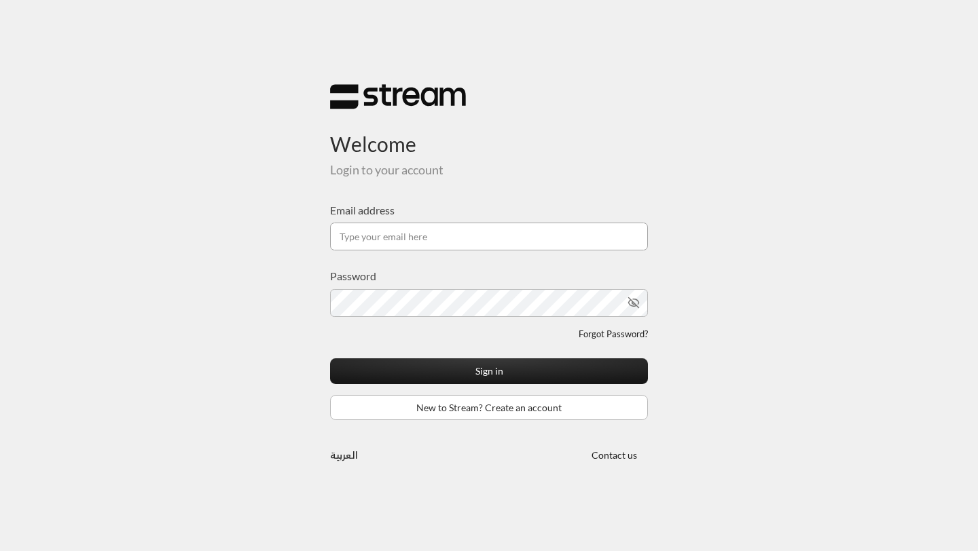
click at [441, 234] on input "Email address" at bounding box center [489, 237] width 318 height 28
type input "[EMAIL_ADDRESS][DOMAIN_NAME]"
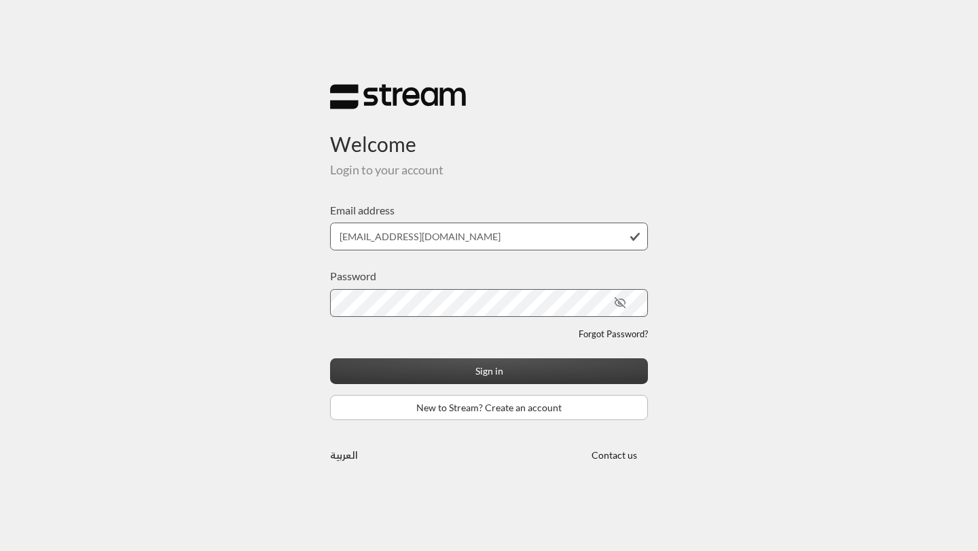
click at [357, 368] on button "Sign in" at bounding box center [489, 371] width 318 height 25
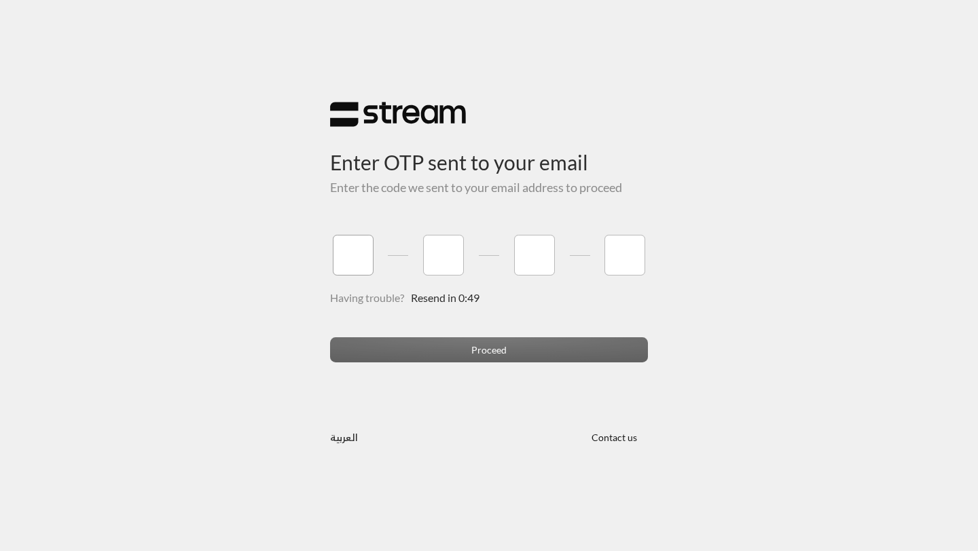
type input "3"
type input "0"
type input "4"
type input "6"
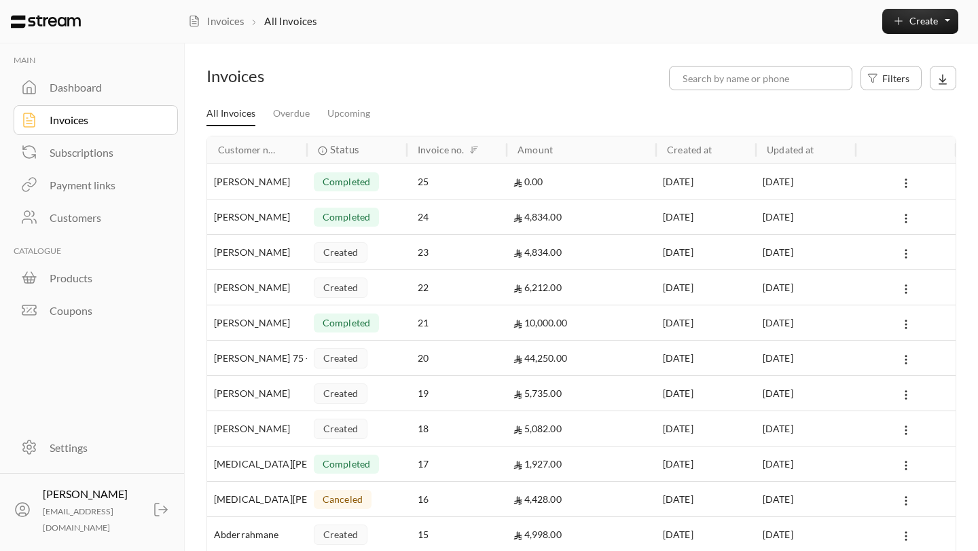
click at [95, 183] on div "Payment links" at bounding box center [105, 185] width 110 height 16
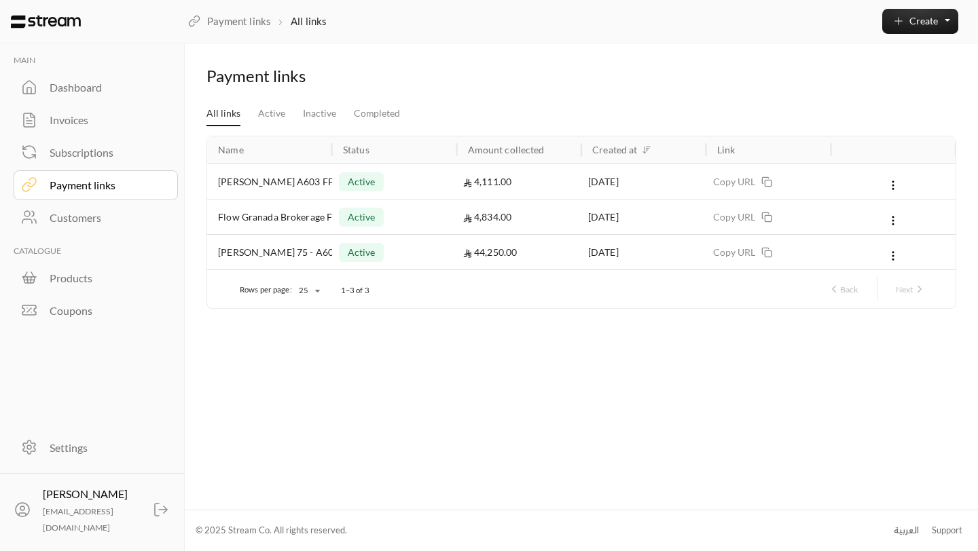
click at [90, 119] on div "Invoices" at bounding box center [105, 120] width 110 height 16
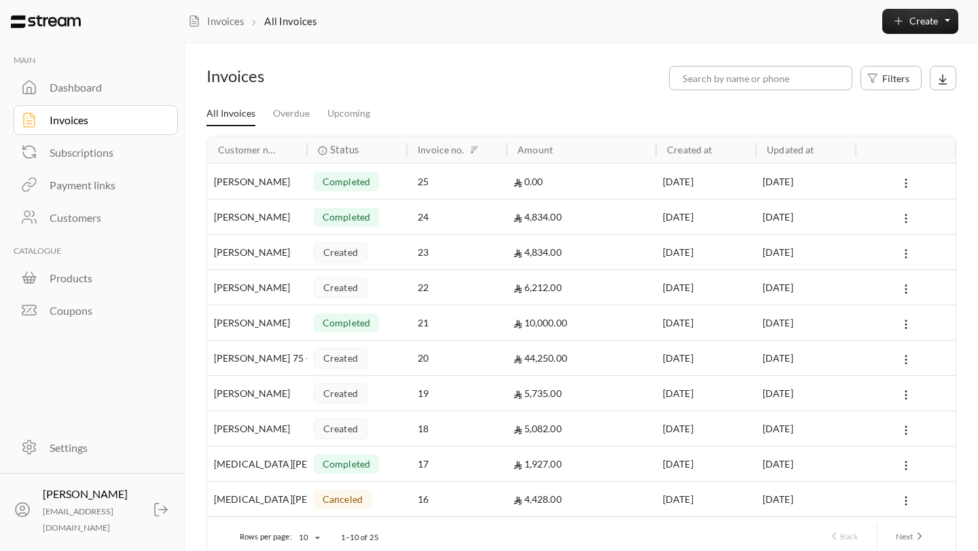
click at [87, 174] on link "Payment links" at bounding box center [96, 185] width 165 height 30
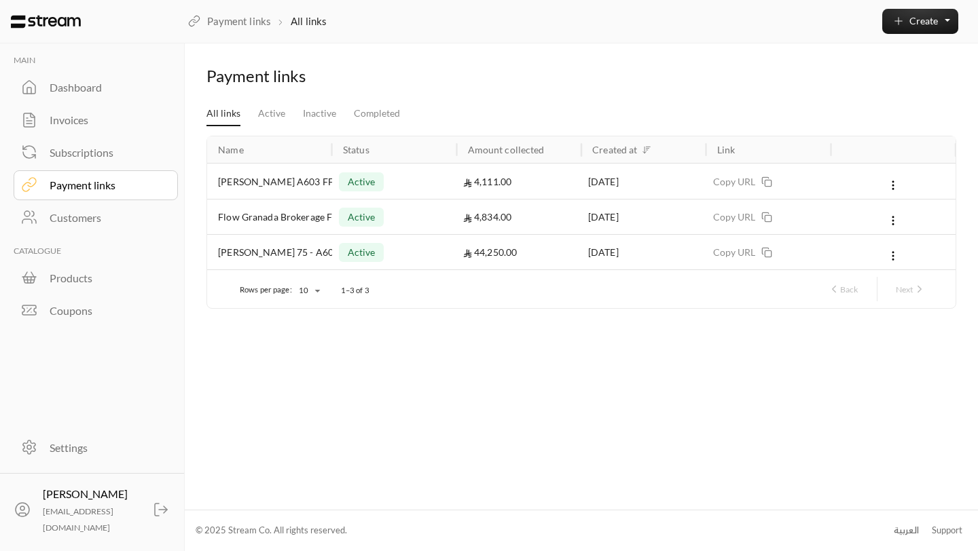
click at [83, 91] on div "Dashboard" at bounding box center [105, 87] width 110 height 16
